Goal: Task Accomplishment & Management: Manage account settings

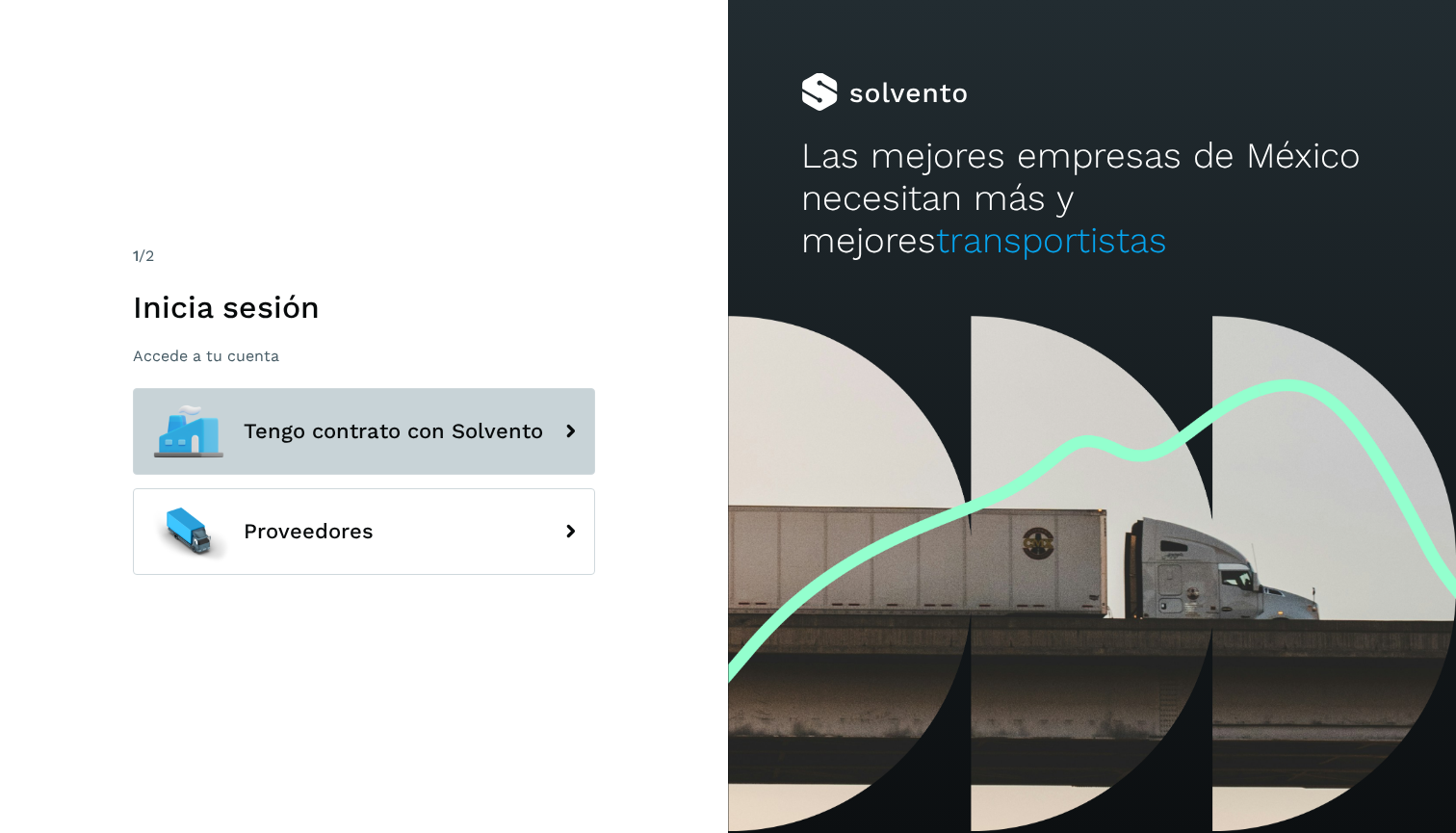
click at [443, 417] on button "Tengo contrato con Solvento" at bounding box center [364, 430] width 462 height 86
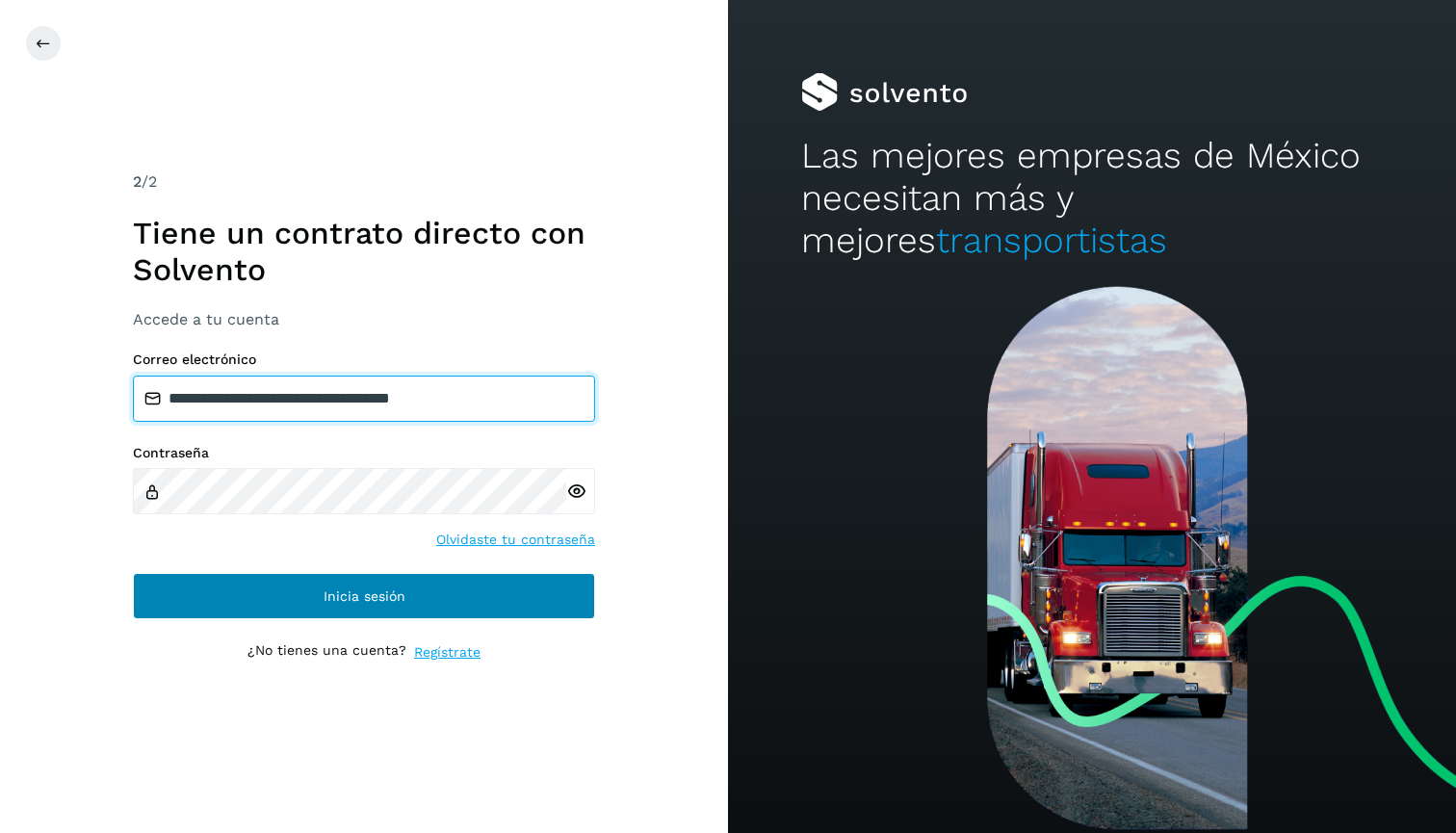
type input "**********"
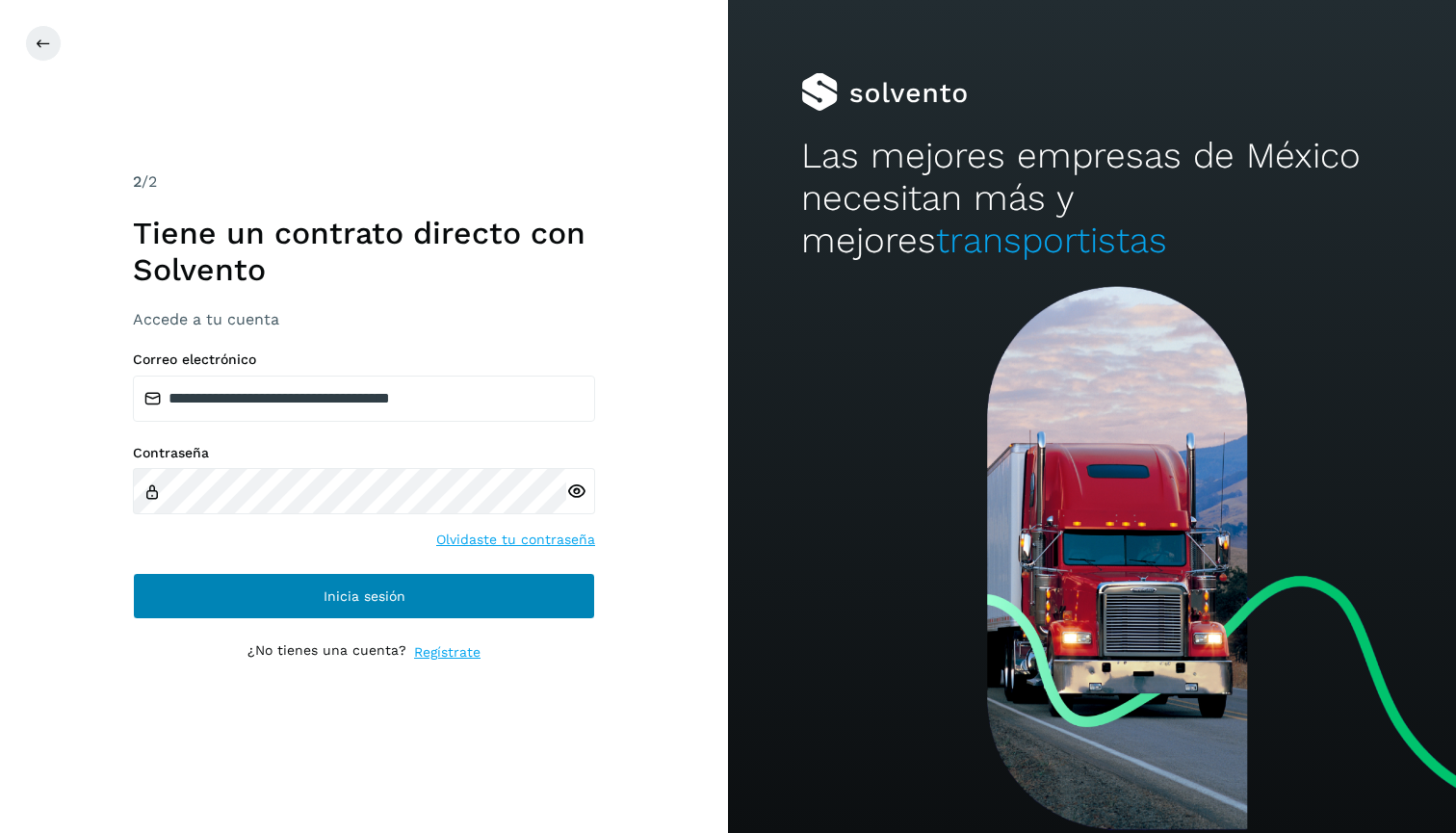
click at [449, 606] on button "Inicia sesión" at bounding box center [364, 595] width 462 height 47
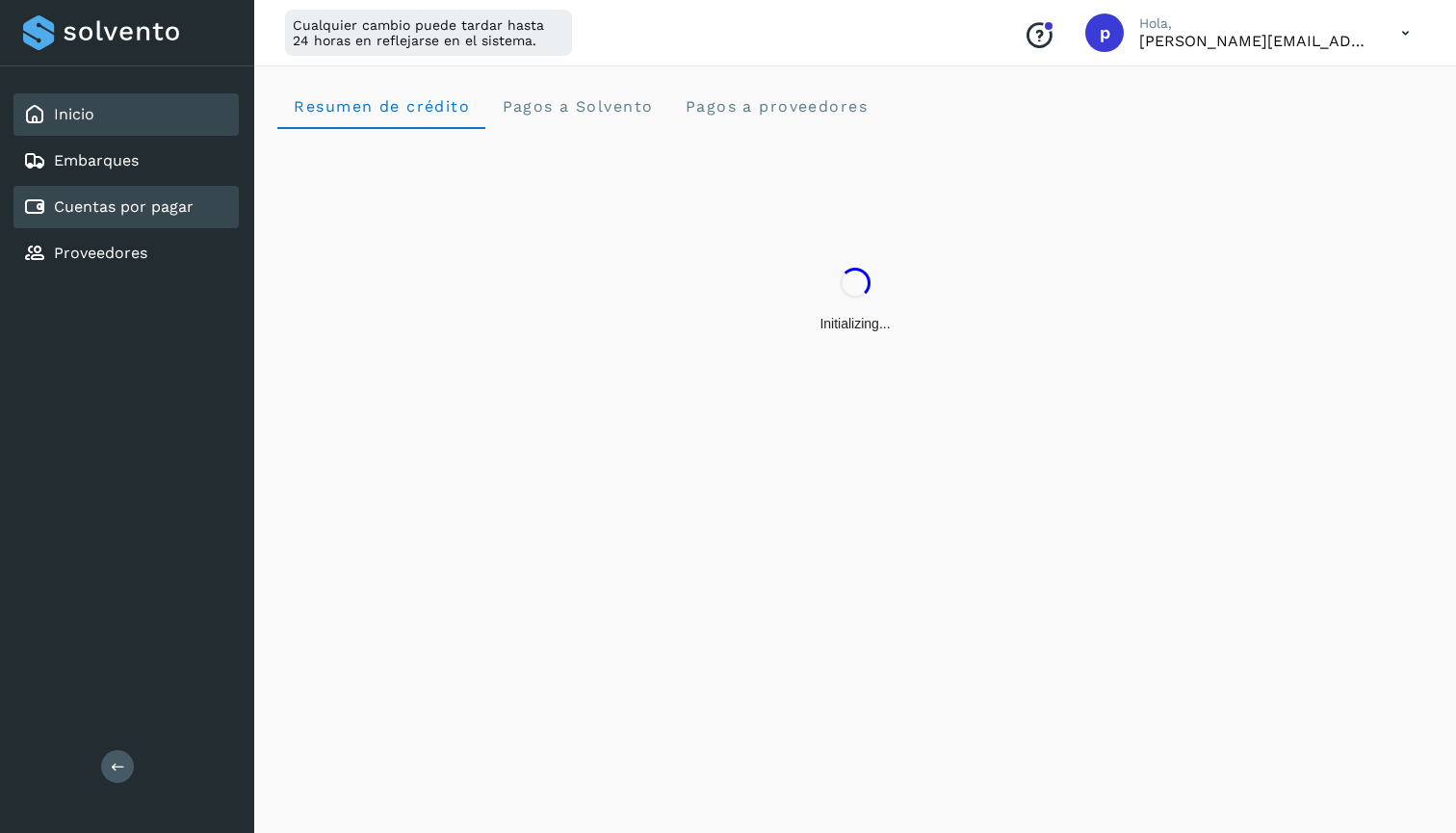
click at [135, 212] on link "Cuentas por pagar" at bounding box center [123, 207] width 139 height 18
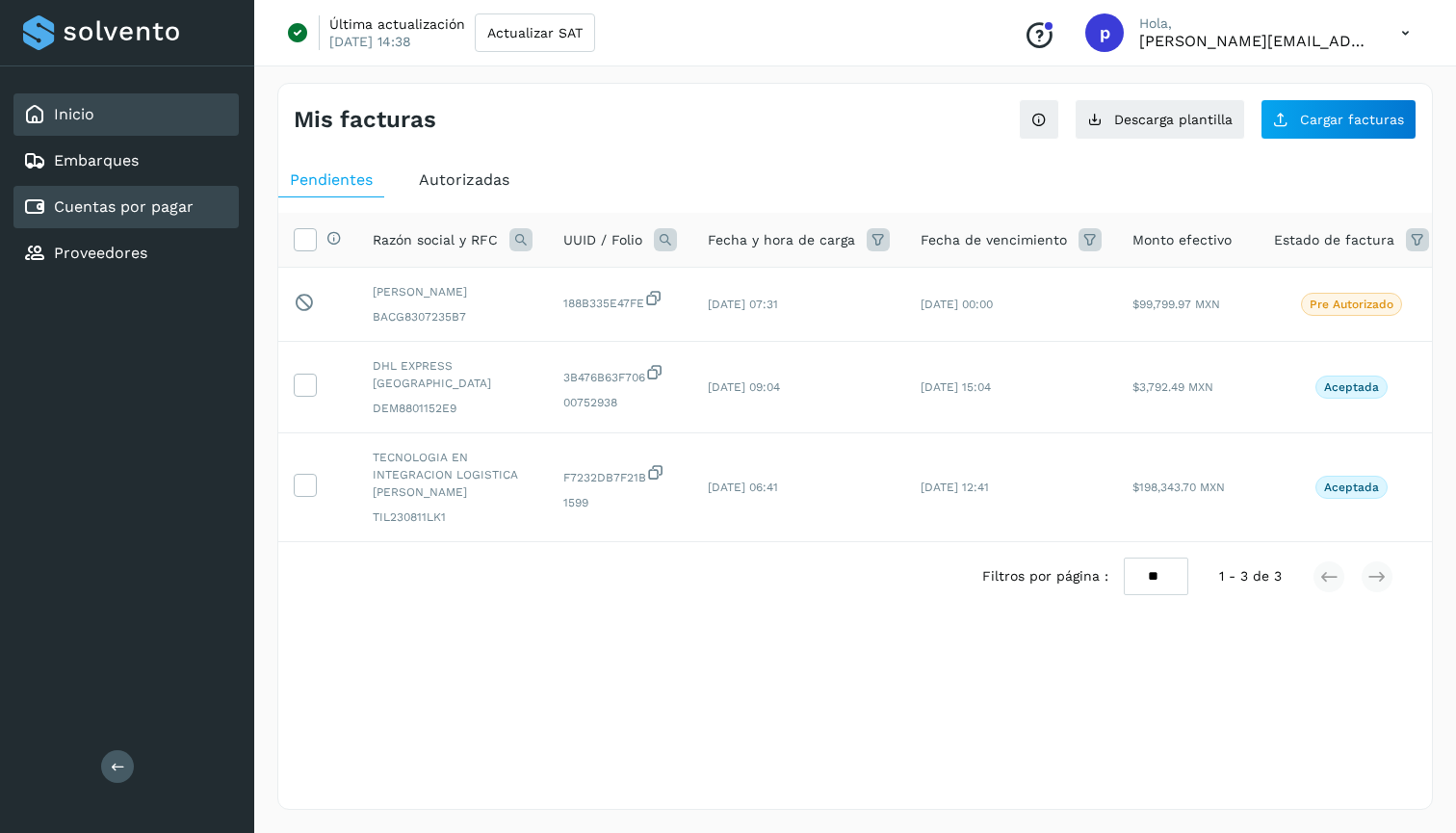
click at [117, 123] on div "Inicio" at bounding box center [126, 114] width 226 height 43
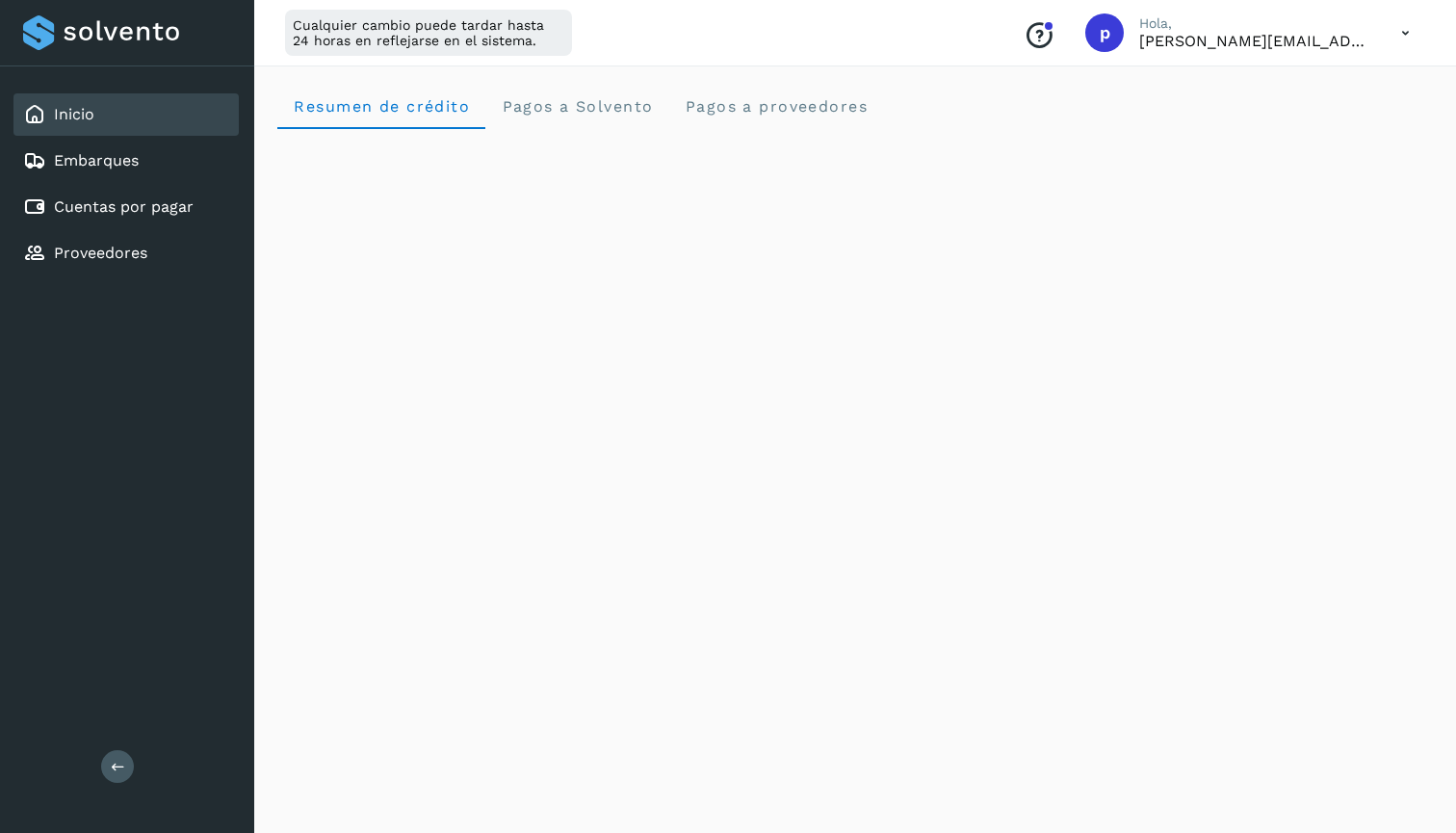
click at [1417, 26] on icon at bounding box center [1405, 34] width 40 height 40
click at [1272, 120] on div "Cerrar sesión" at bounding box center [1309, 124] width 230 height 37
